Goal: Browse casually

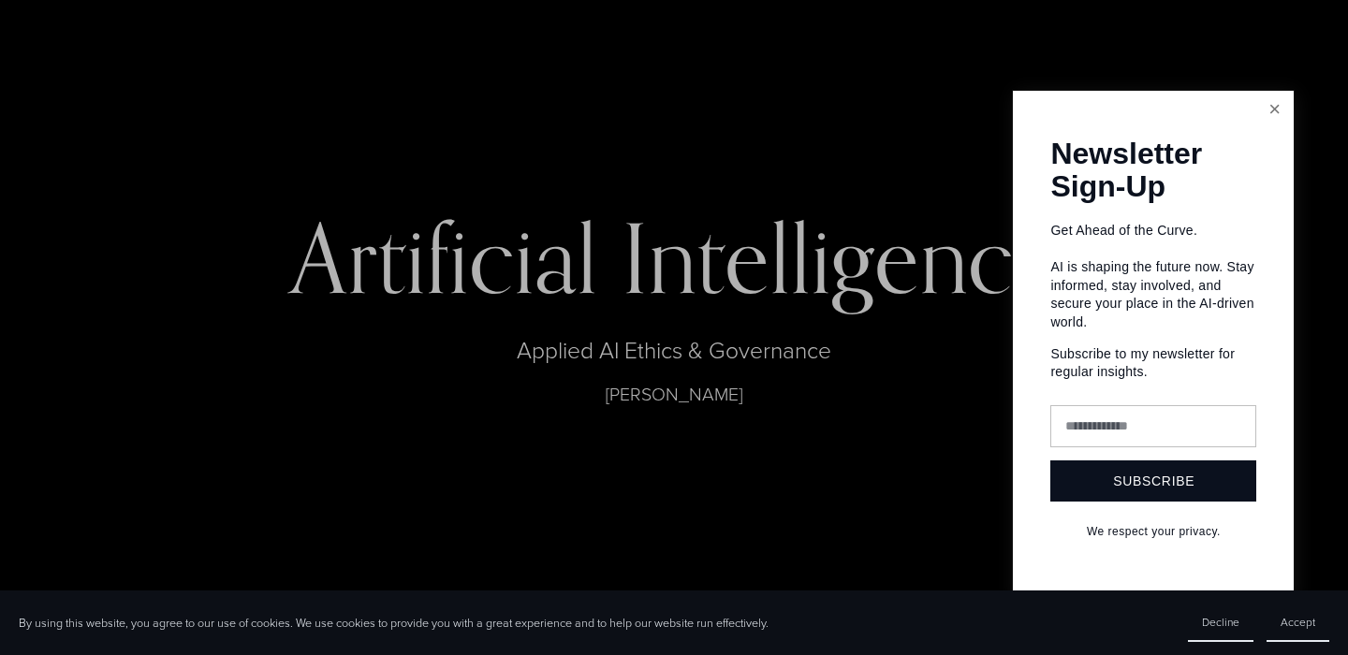
click at [1268, 124] on link "Close" at bounding box center [1274, 110] width 33 height 33
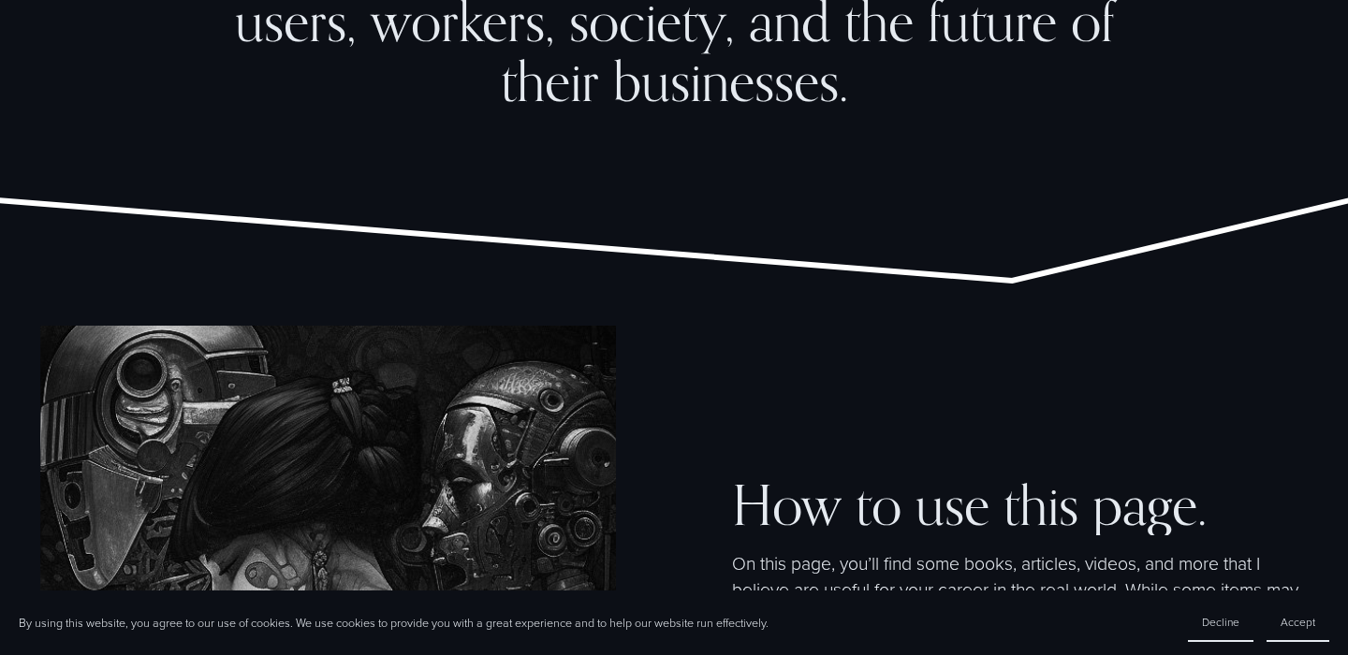
scroll to position [2024, 0]
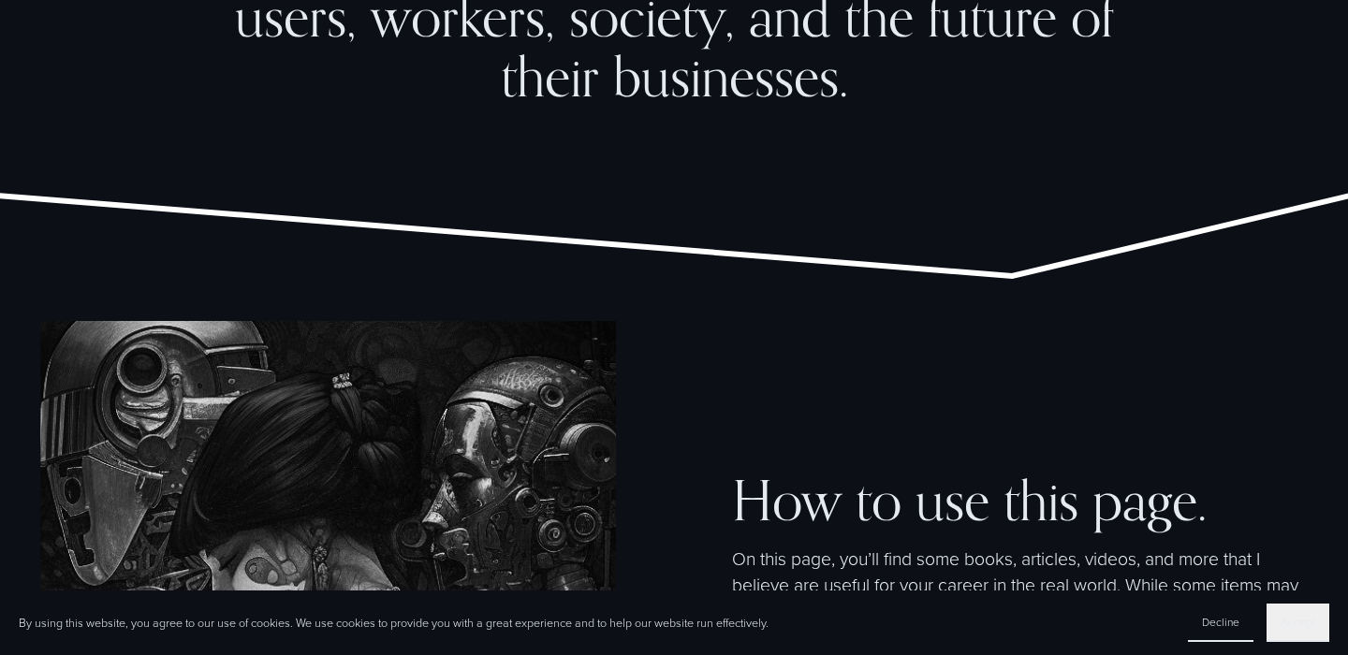
click at [1301, 627] on span "Accept" at bounding box center [1298, 622] width 35 height 16
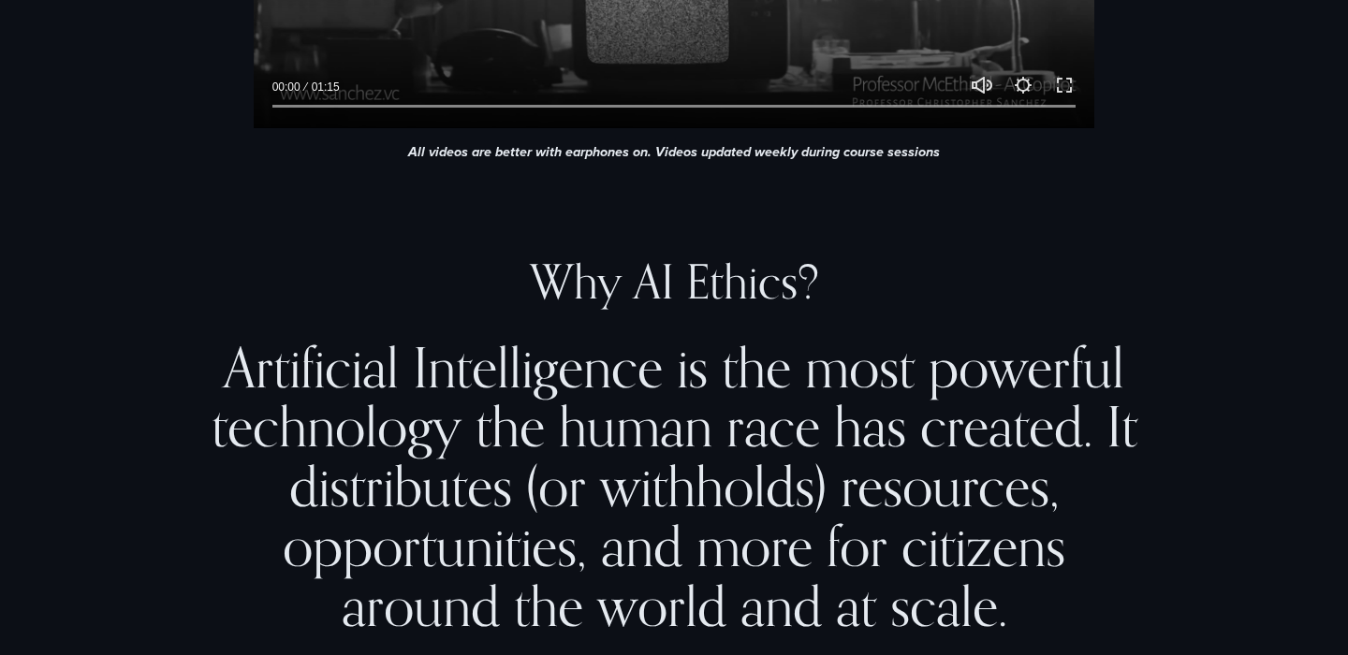
scroll to position [1168, 0]
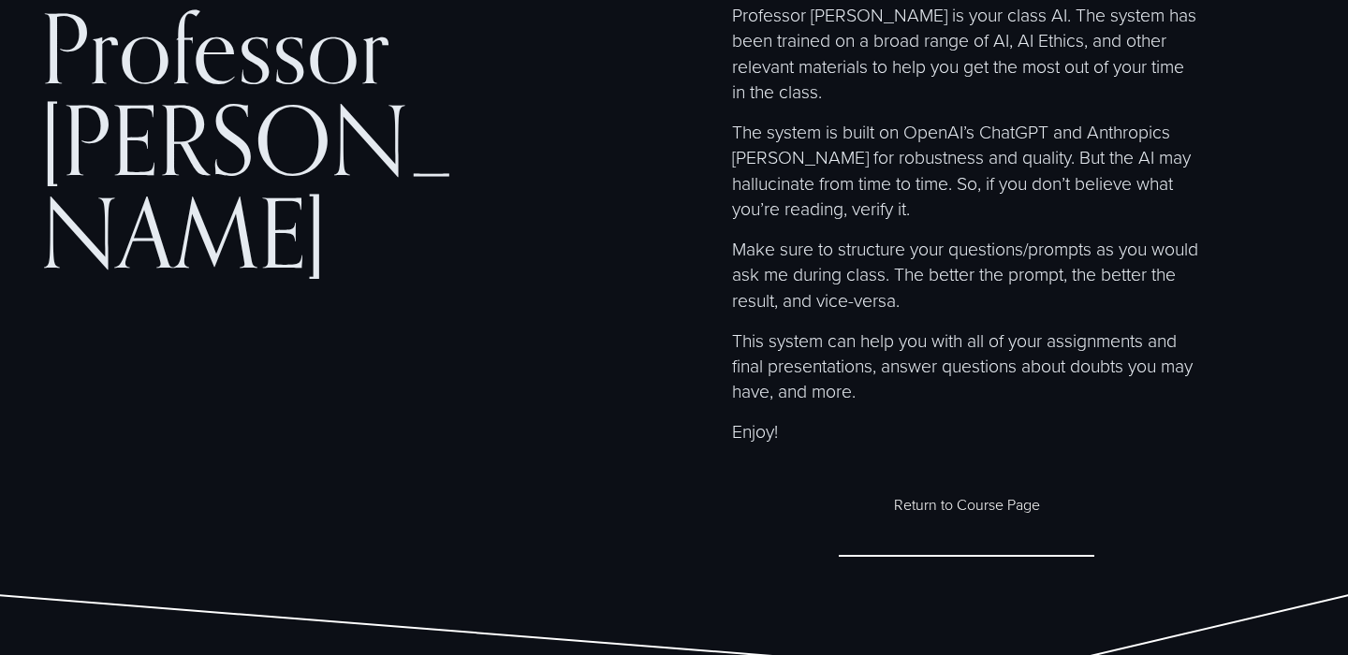
scroll to position [76, 0]
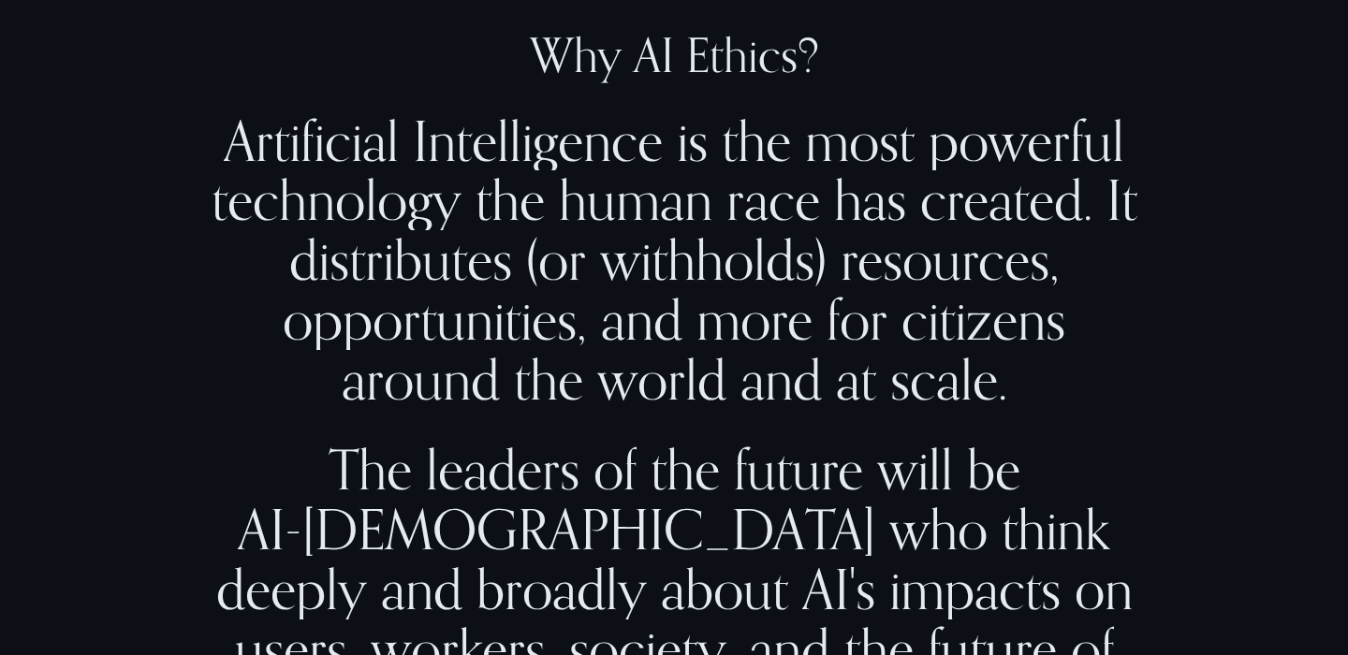
scroll to position [1398, 0]
